Goal: Task Accomplishment & Management: Use online tool/utility

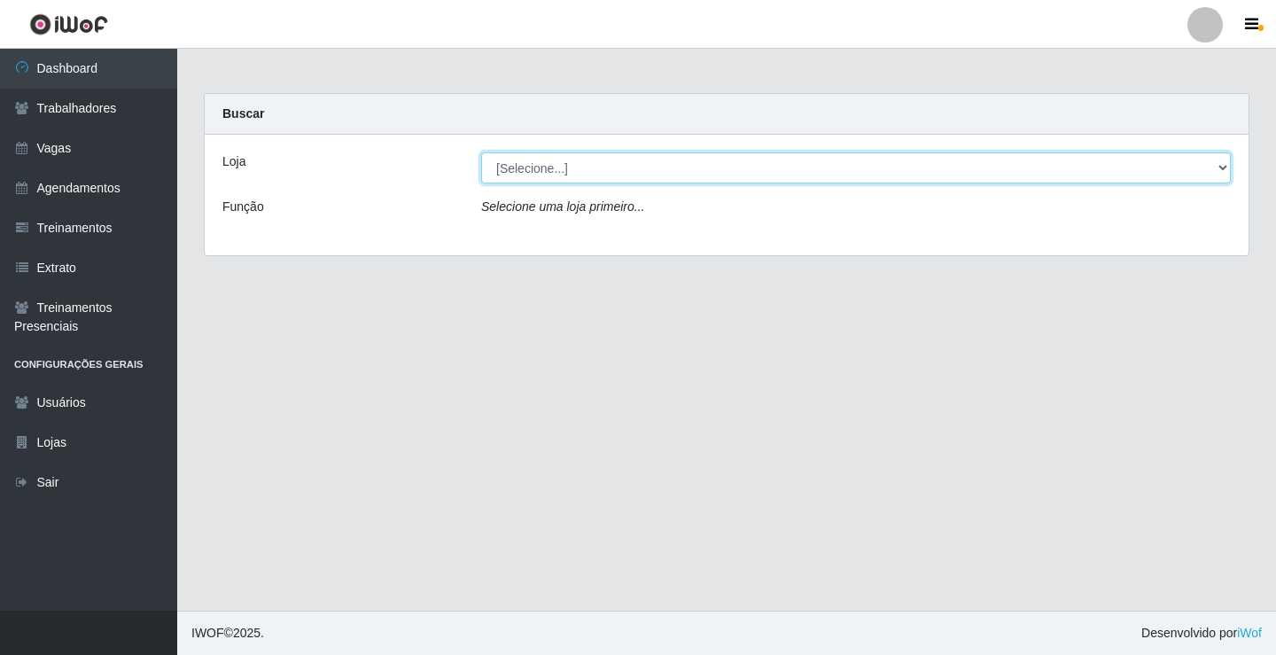
drag, startPoint x: 558, startPoint y: 171, endPoint x: 553, endPoint y: 181, distance: 11.1
click at [559, 171] on select "[Selecione...] Edilicya Supermercado" at bounding box center [856, 167] width 750 height 31
select select "460"
click at [481, 152] on select "[Selecione...] Edilicya Supermercado" at bounding box center [856, 167] width 750 height 31
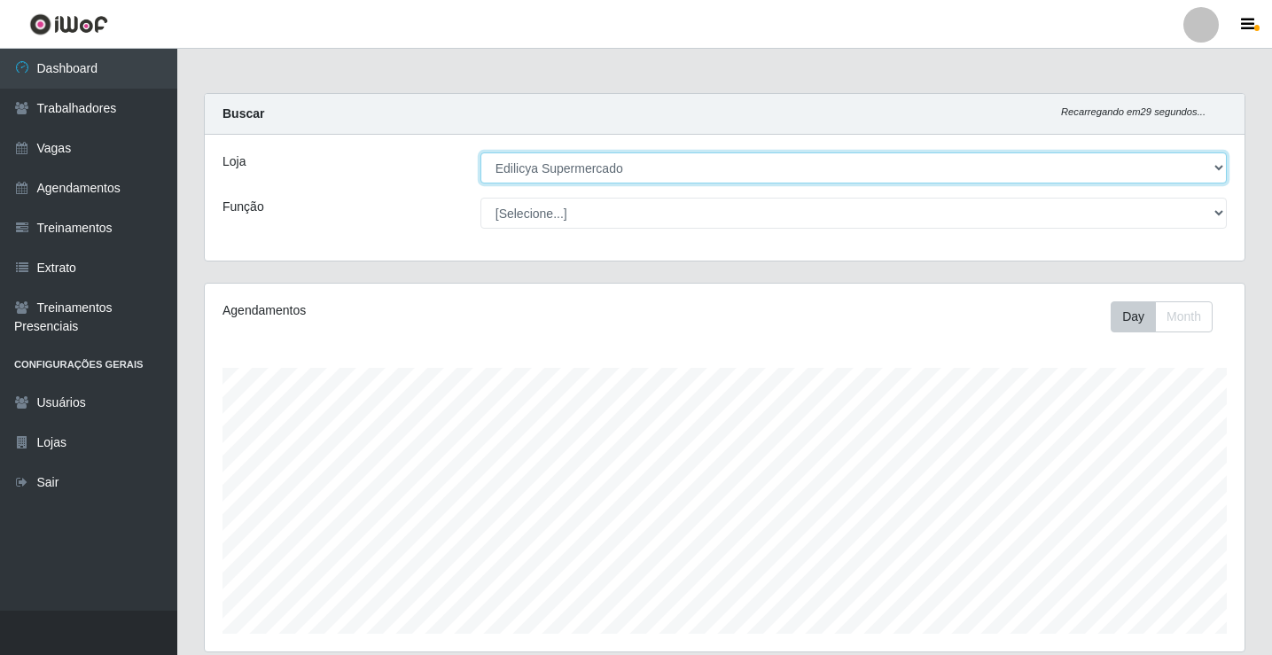
scroll to position [368, 1040]
click at [566, 164] on select "[Selecione...] Edilicya Supermercado" at bounding box center [853, 167] width 746 height 31
click at [480, 152] on select "[Selecione...] Edilicya Supermercado" at bounding box center [853, 167] width 746 height 31
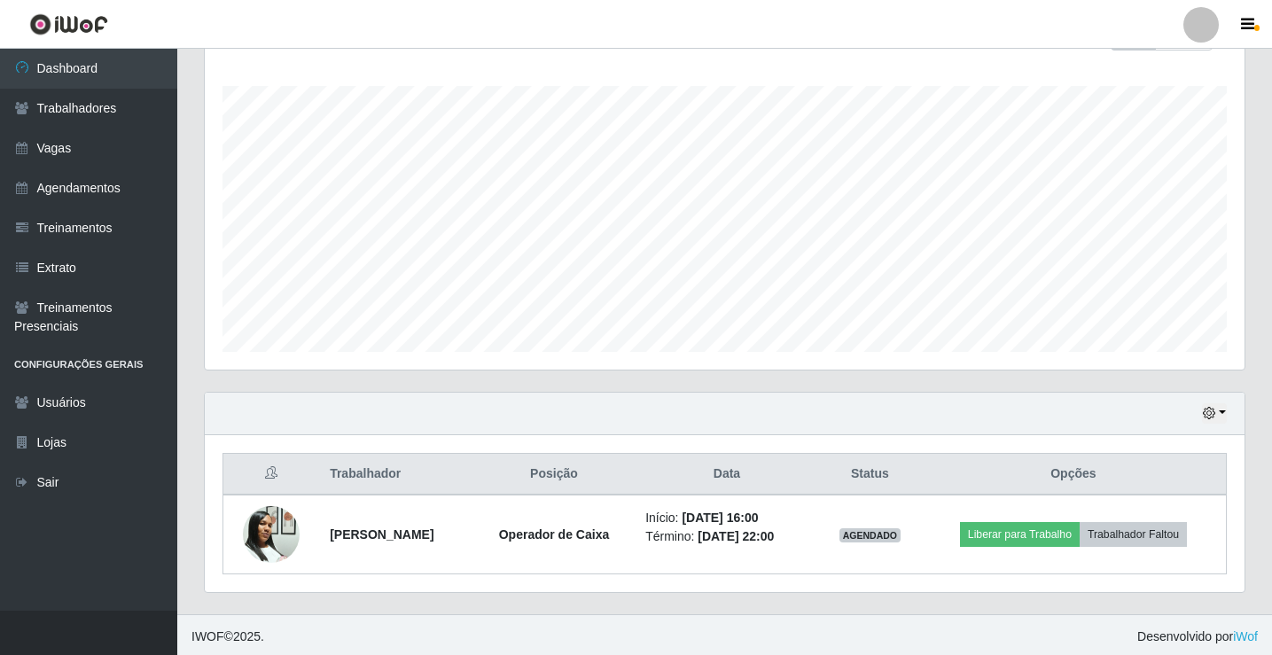
scroll to position [285, 0]
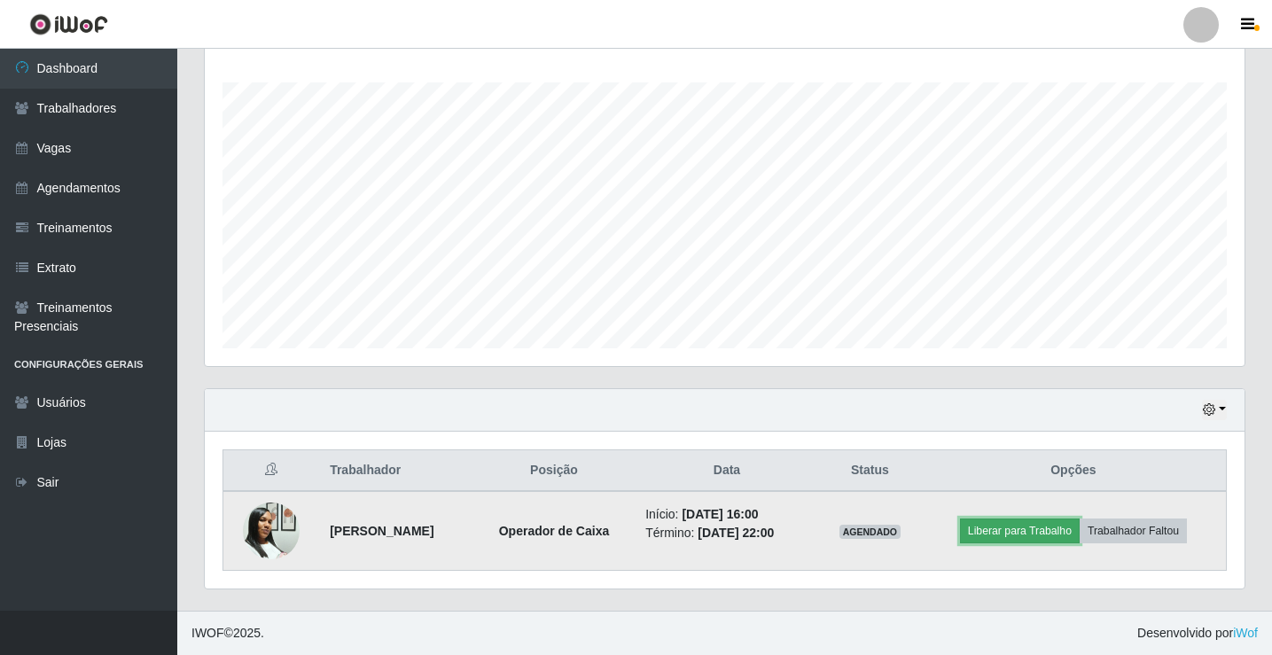
click at [1019, 529] on button "Liberar para Trabalho" at bounding box center [1020, 531] width 120 height 25
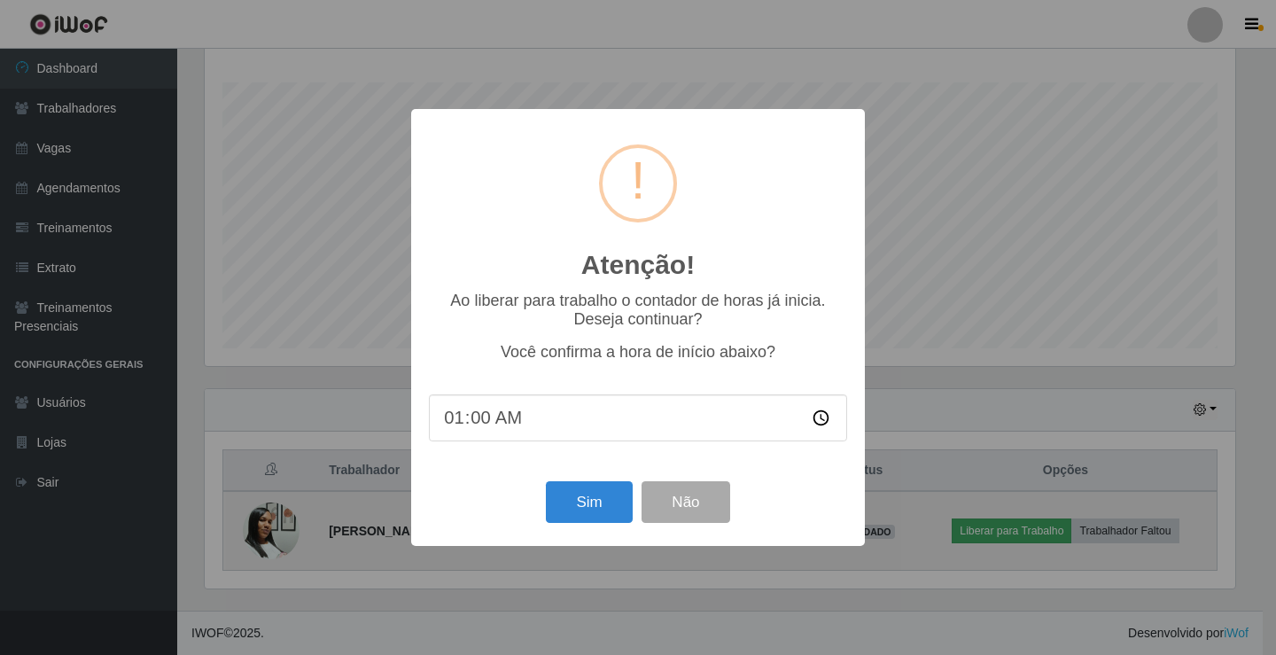
type input "16:00"
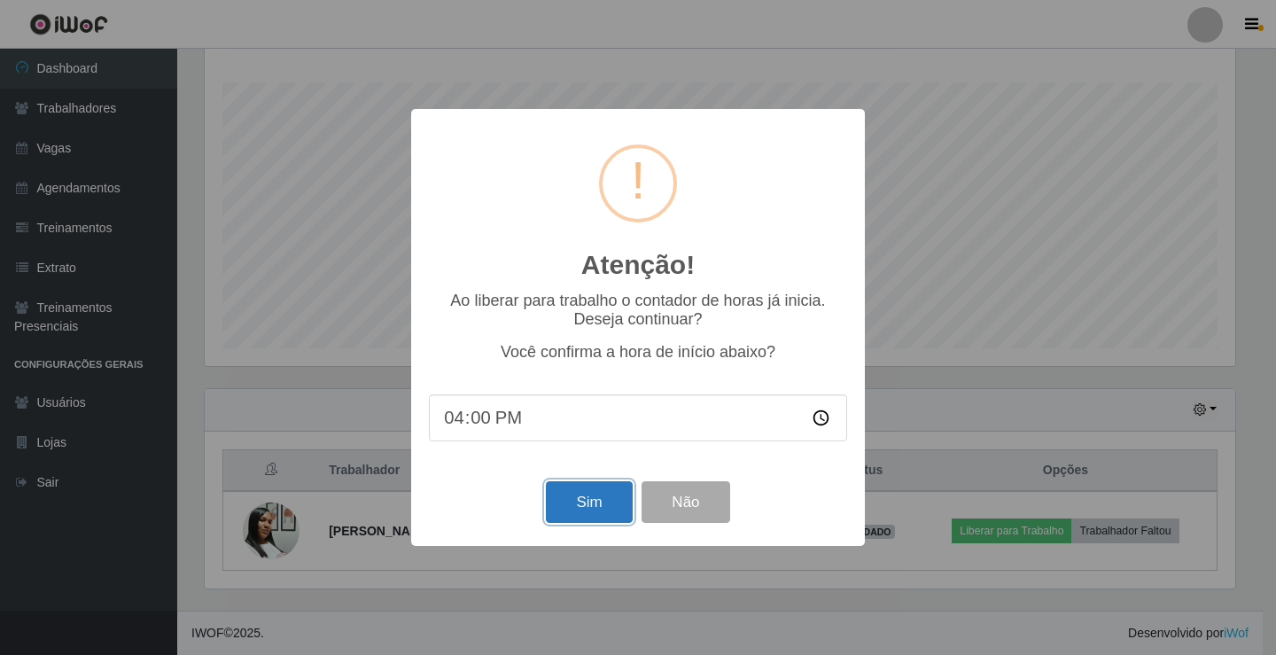
click at [576, 511] on button "Sim" at bounding box center [589, 502] width 86 height 42
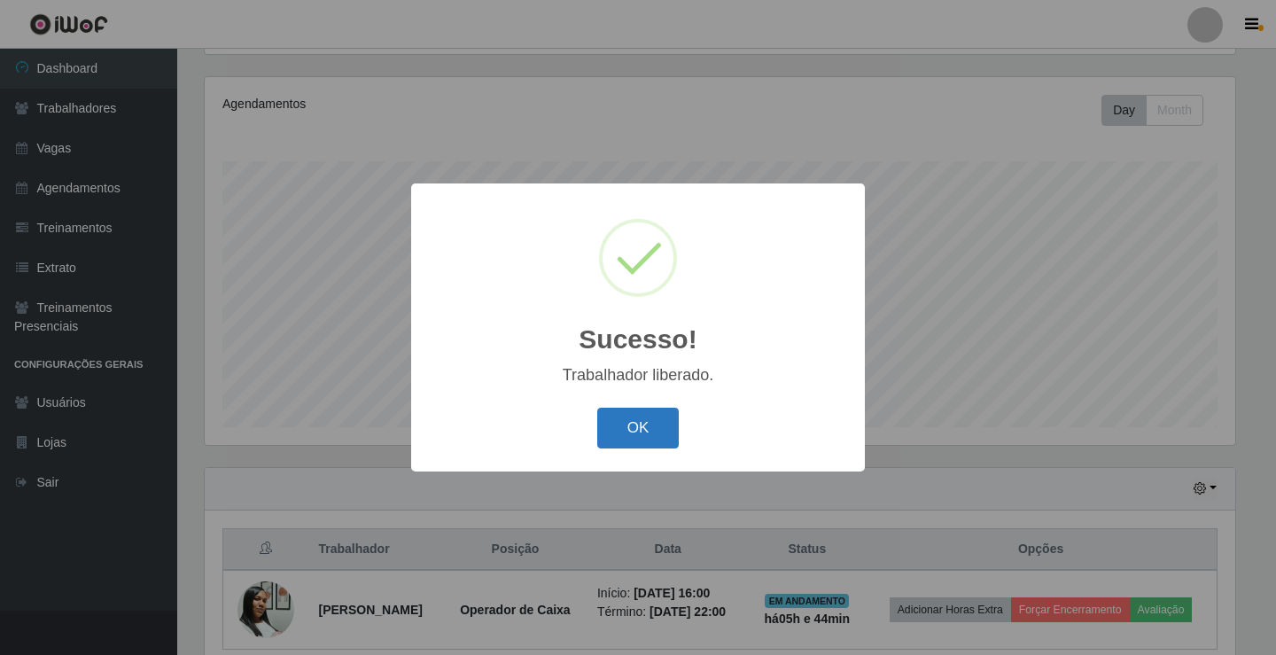
click at [659, 445] on button "OK" at bounding box center [638, 429] width 82 height 42
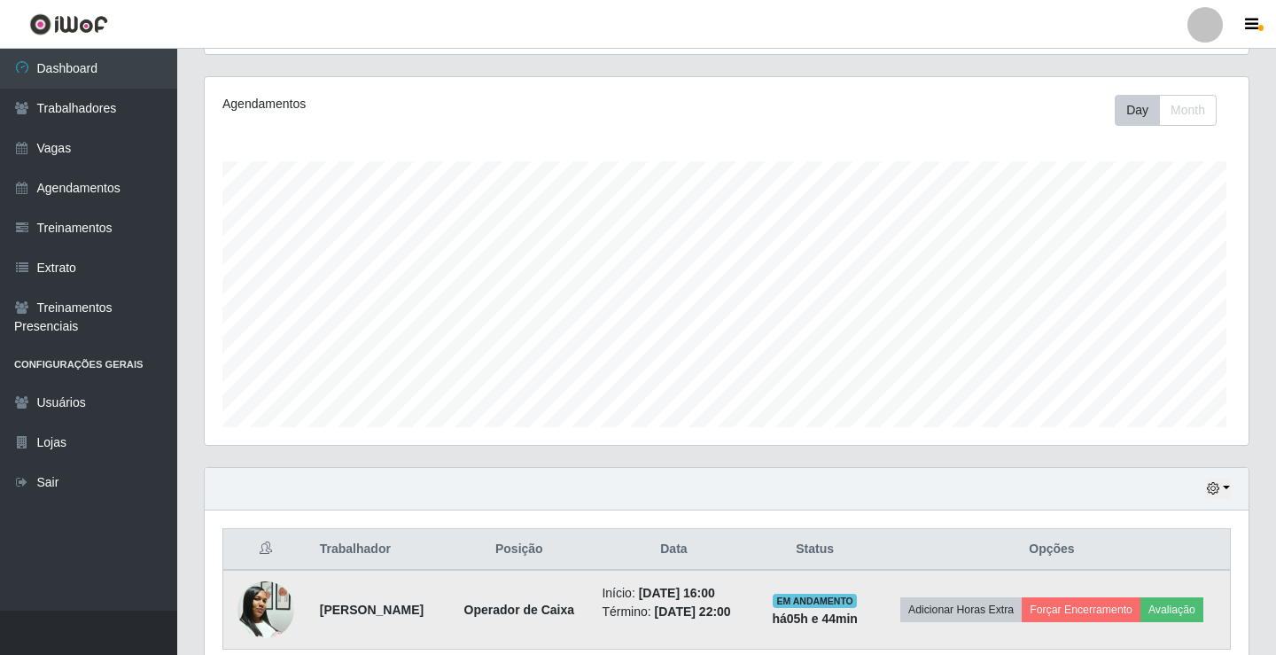
scroll to position [368, 1040]
click at [1137, 622] on button "Avaliação" at bounding box center [1168, 609] width 63 height 25
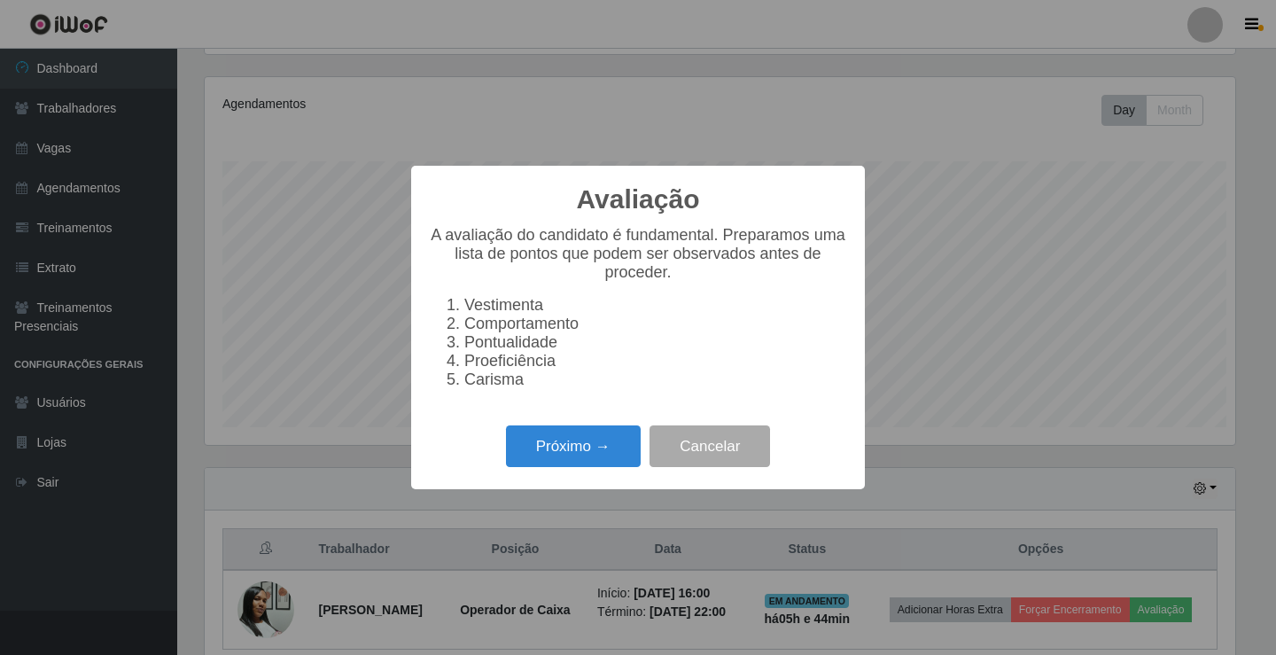
scroll to position [368, 1031]
click at [622, 460] on button "Próximo →" at bounding box center [573, 446] width 135 height 42
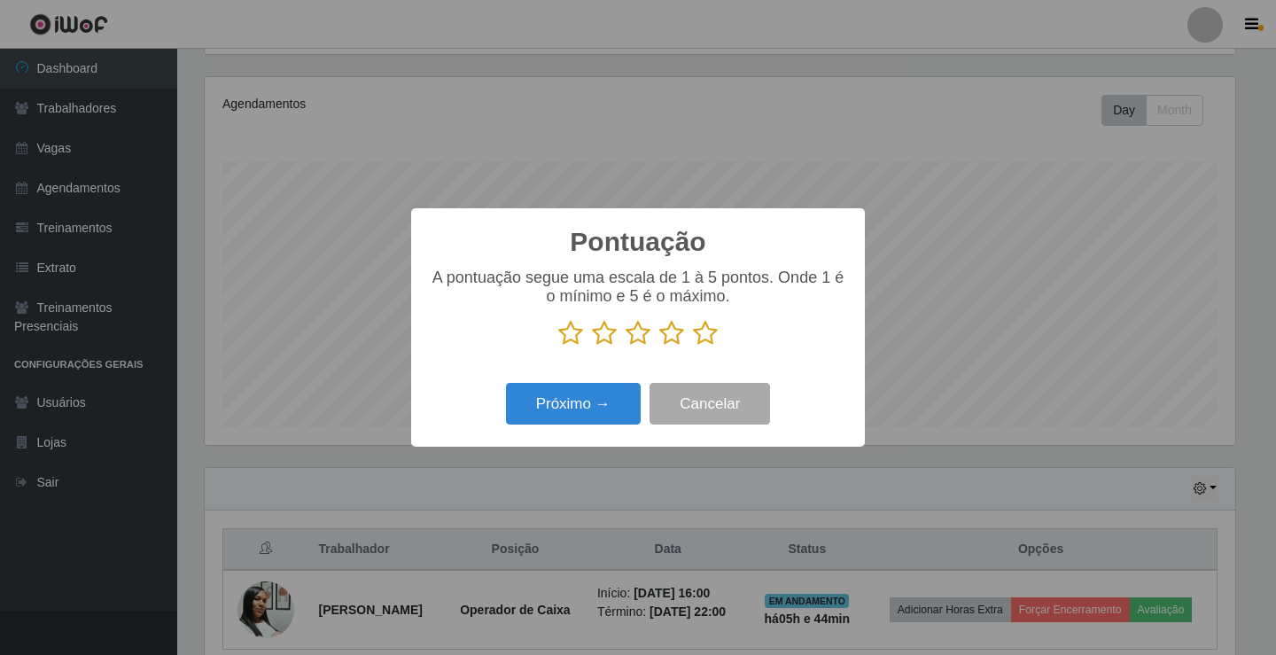
scroll to position [886013, 885350]
click at [709, 339] on icon at bounding box center [705, 333] width 25 height 27
click at [693, 347] on input "radio" at bounding box center [693, 347] width 0 height 0
click at [578, 401] on button "Próximo →" at bounding box center [573, 404] width 135 height 42
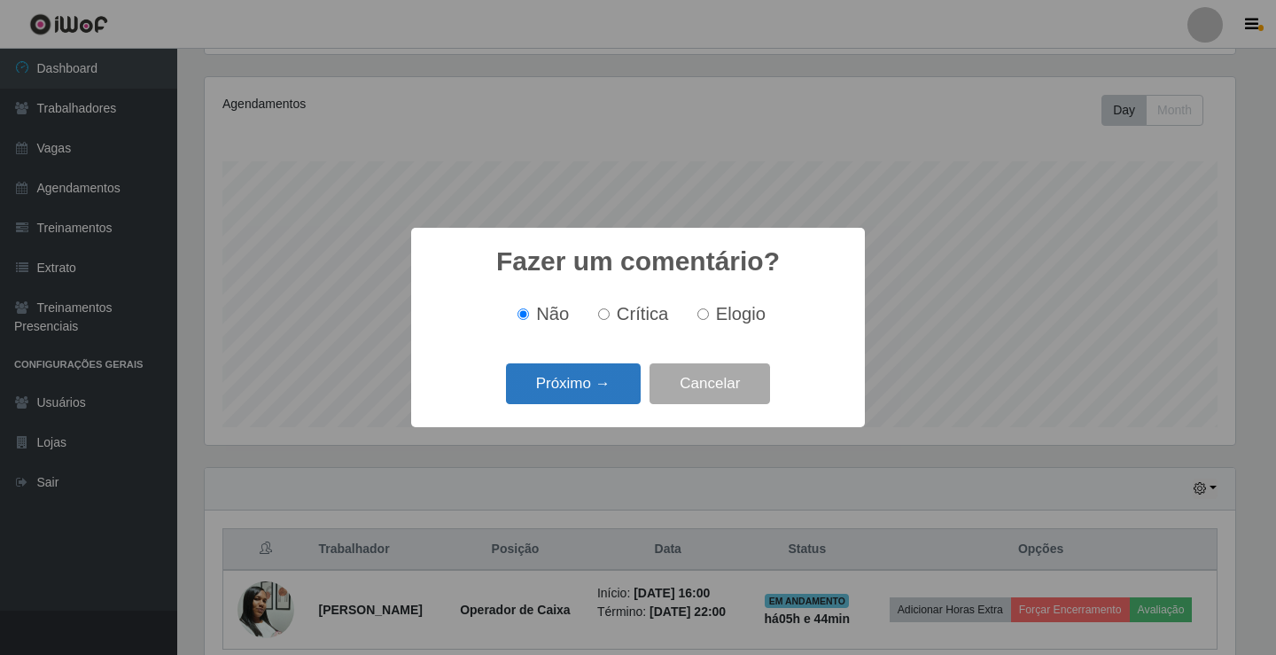
click at [578, 396] on button "Próximo →" at bounding box center [573, 384] width 135 height 42
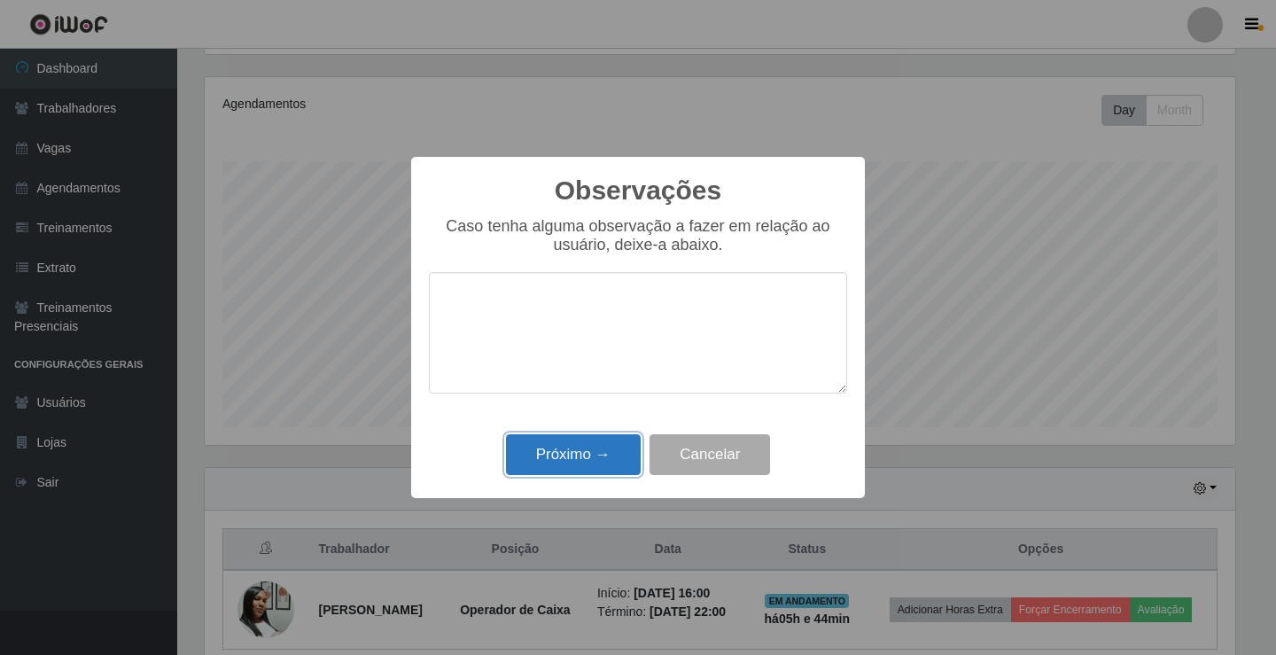
click at [565, 444] on button "Próximo →" at bounding box center [573, 455] width 135 height 42
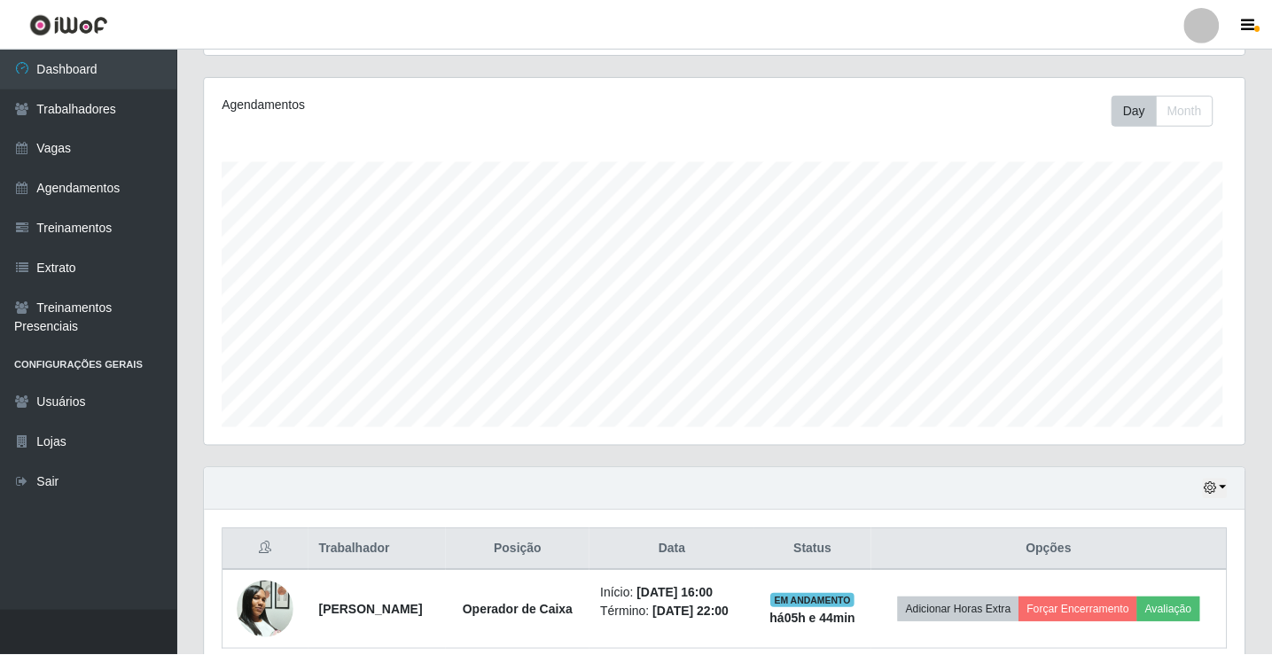
scroll to position [368, 1040]
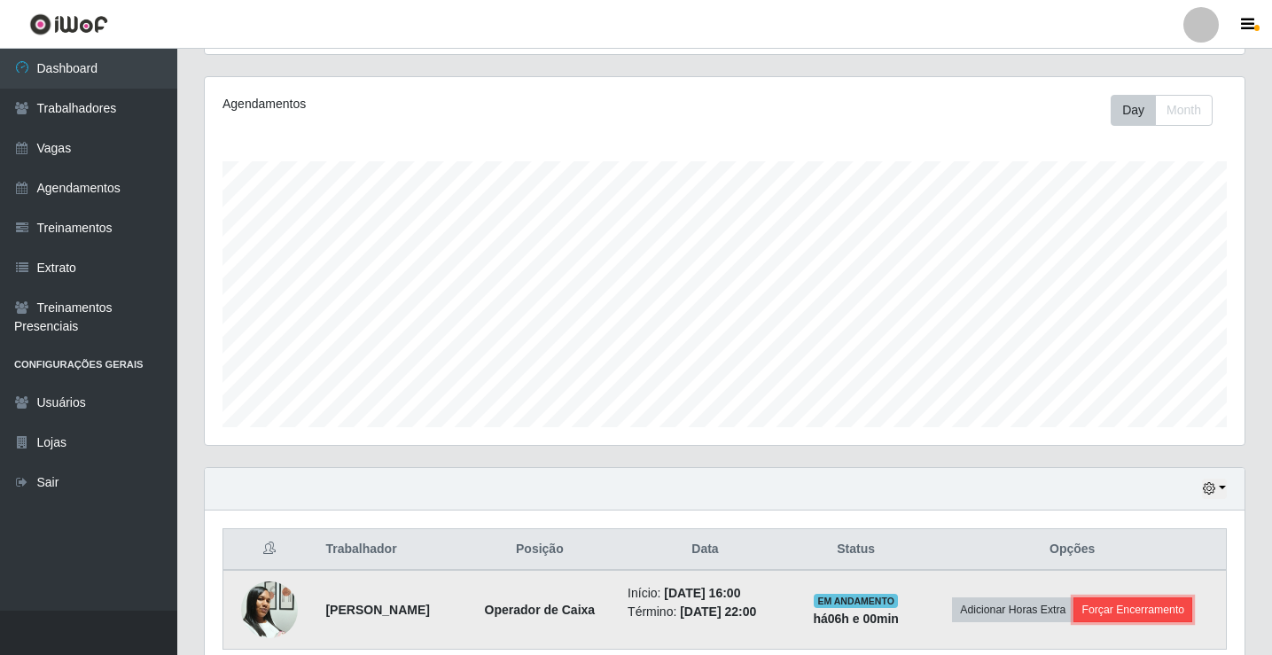
click at [1173, 617] on button "Forçar Encerramento" at bounding box center [1132, 609] width 119 height 25
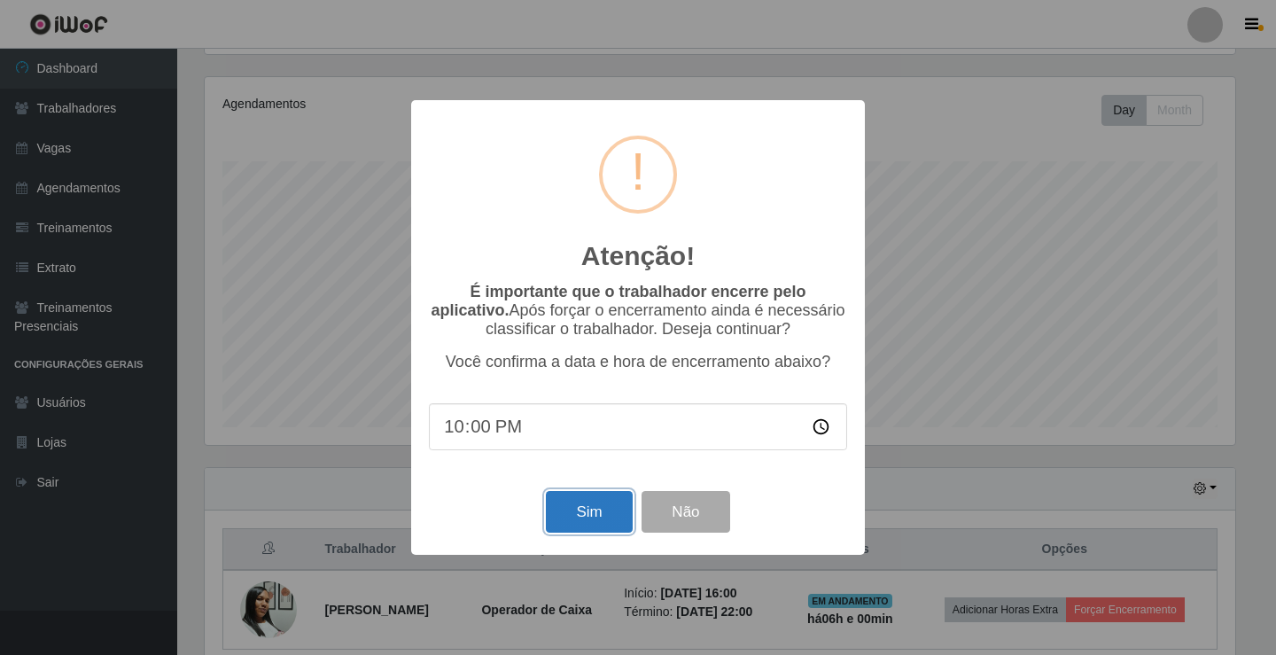
click at [569, 501] on button "Sim" at bounding box center [589, 512] width 86 height 42
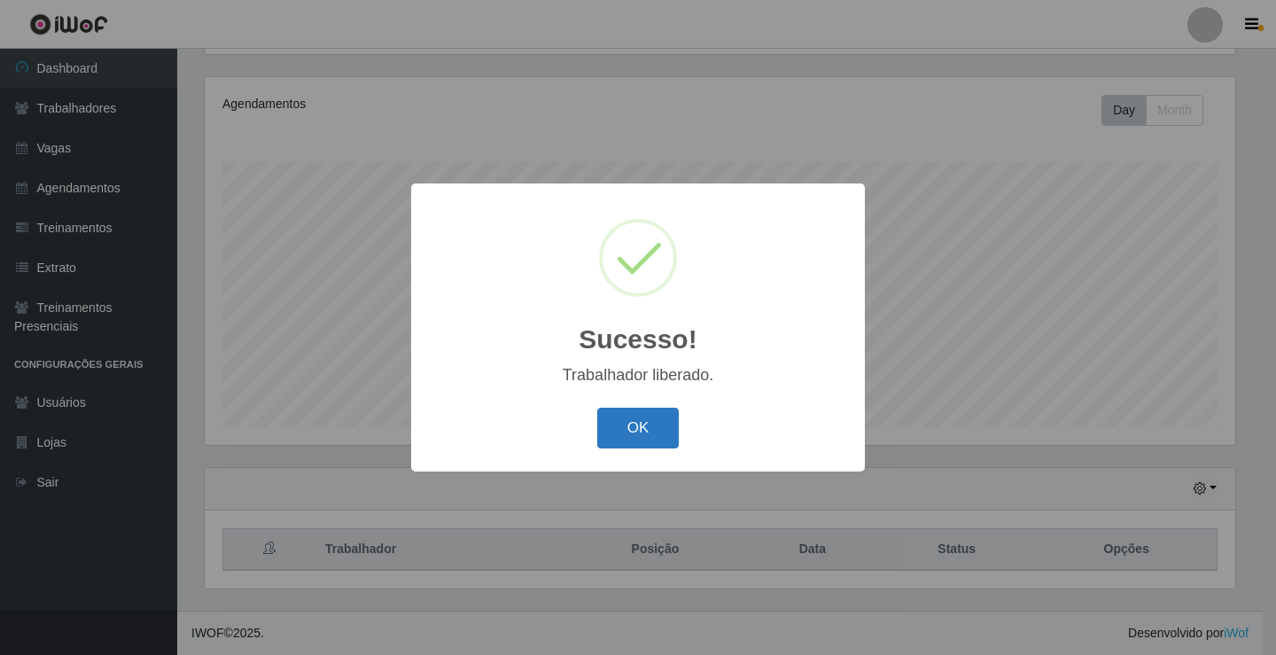
click at [622, 446] on button "OK" at bounding box center [638, 429] width 82 height 42
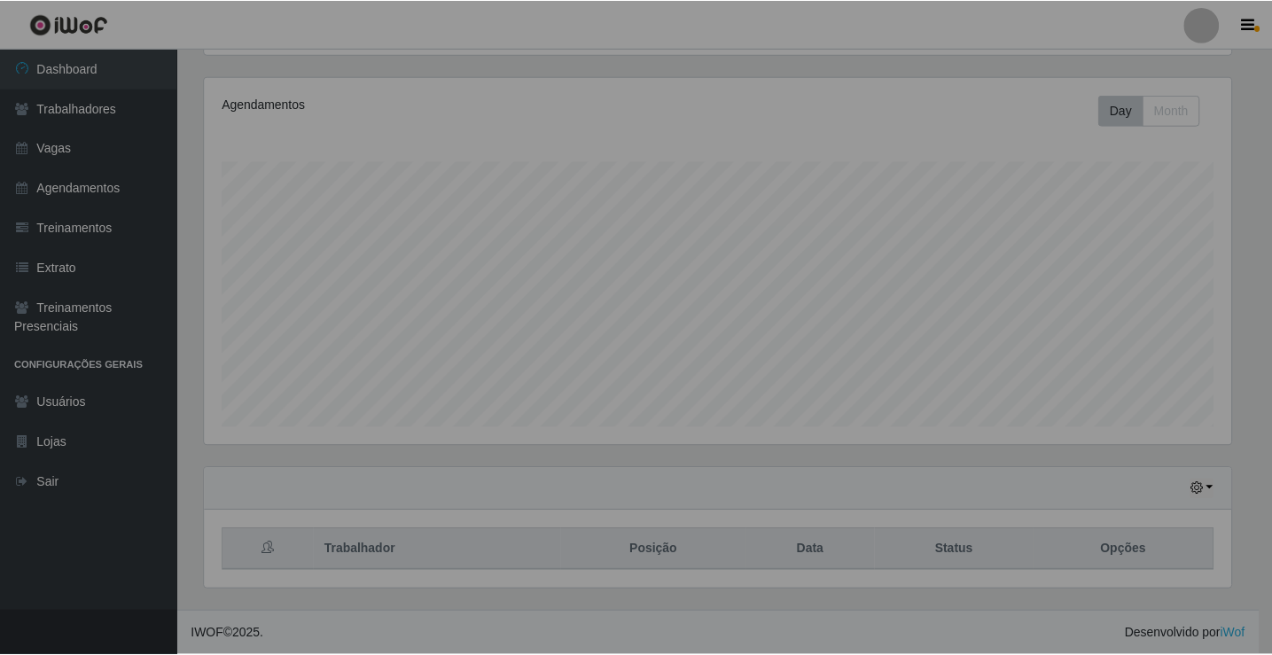
scroll to position [368, 1040]
